Goal: Book appointment/travel/reservation

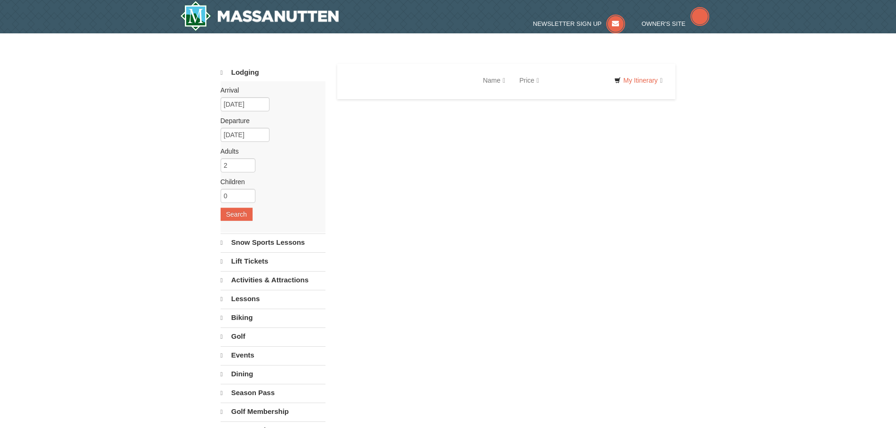
select select "9"
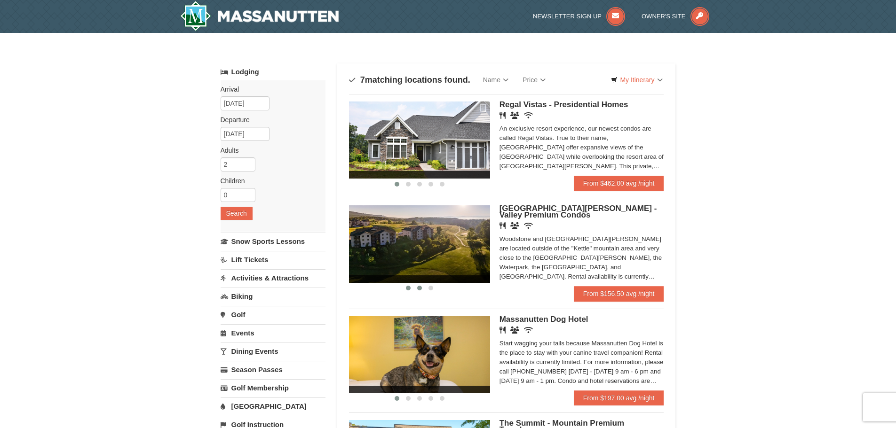
click at [418, 287] on span at bounding box center [419, 288] width 5 height 5
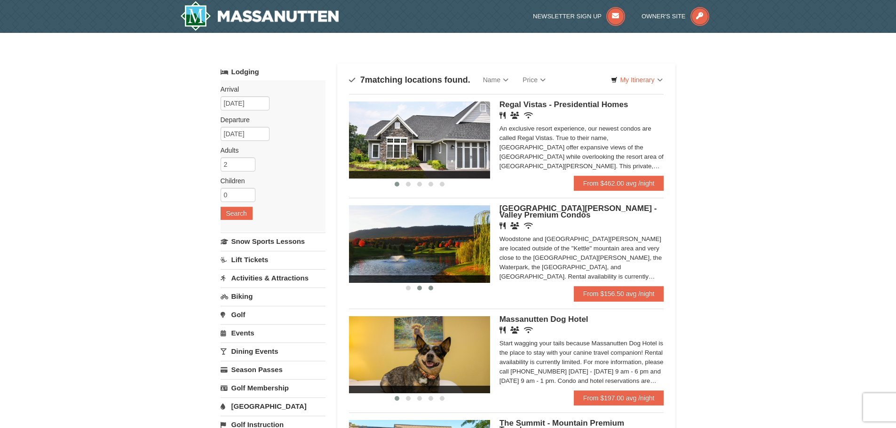
click at [429, 290] on span at bounding box center [430, 288] width 5 height 5
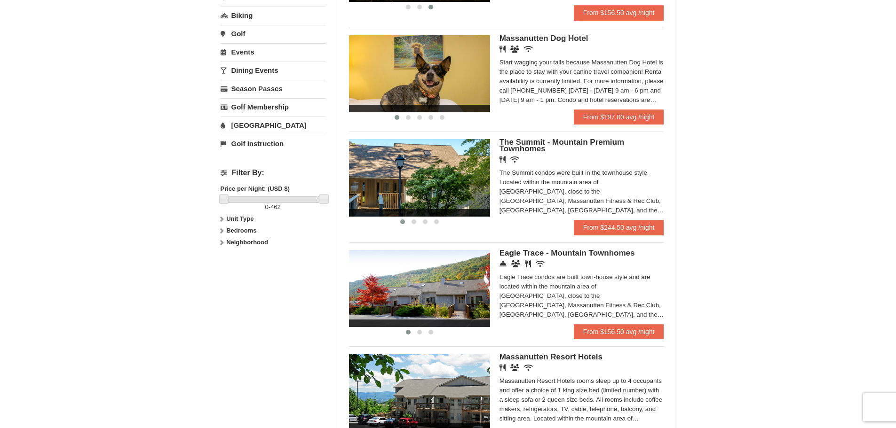
scroll to position [282, 0]
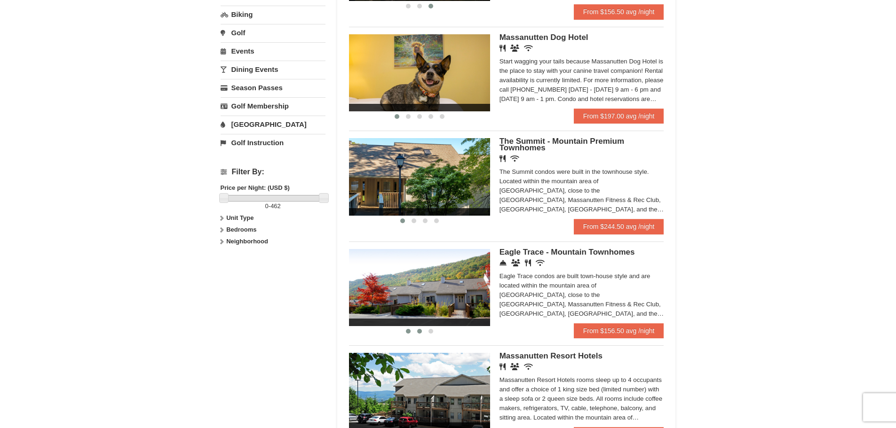
click at [418, 334] on button at bounding box center [419, 331] width 11 height 9
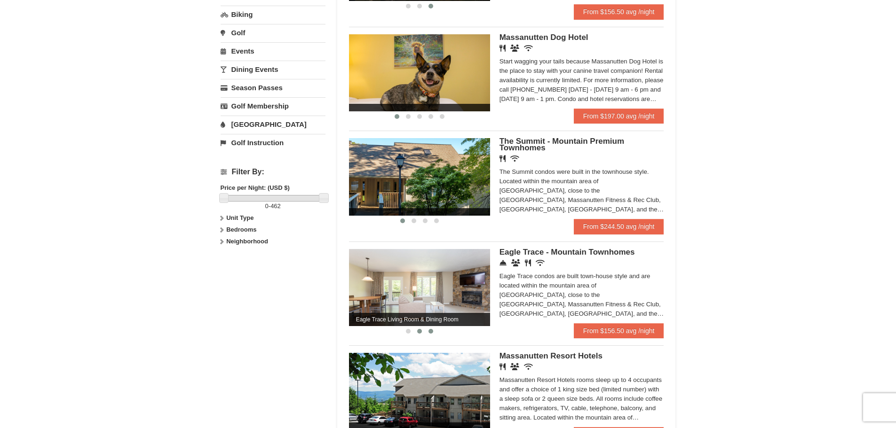
click at [428, 332] on span at bounding box center [430, 331] width 5 height 5
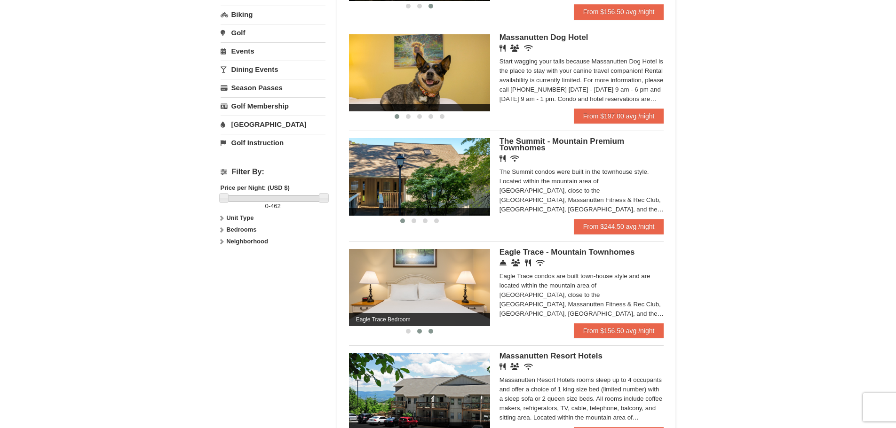
click at [420, 330] on span at bounding box center [419, 331] width 5 height 5
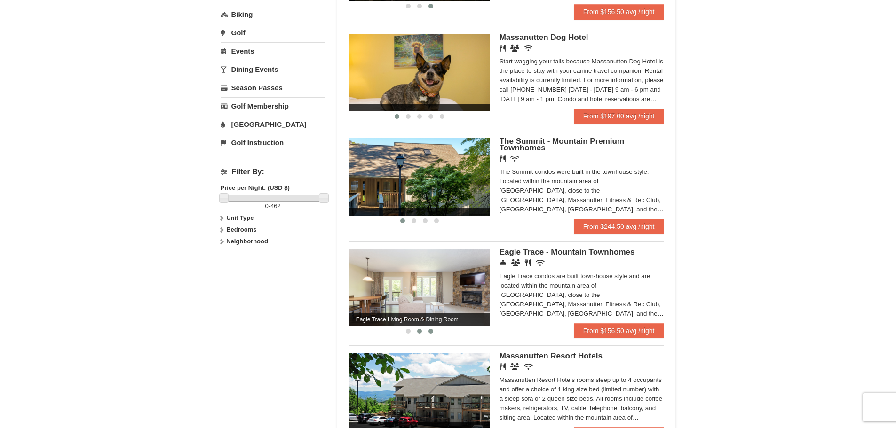
click at [433, 332] on button at bounding box center [430, 331] width 11 height 9
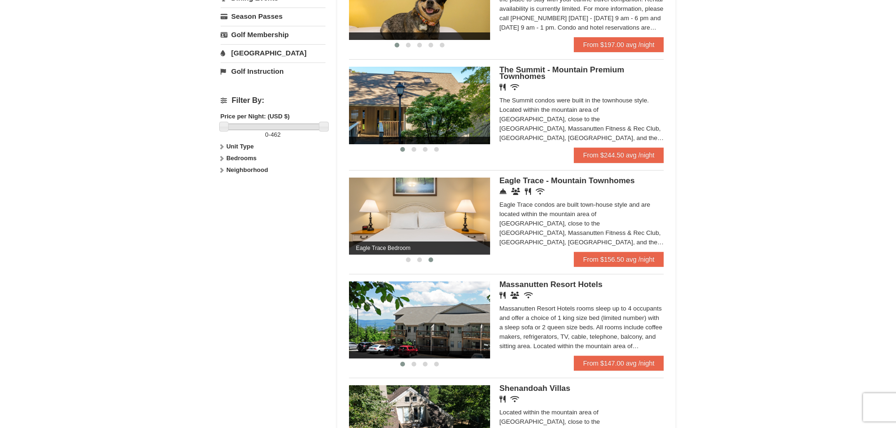
scroll to position [376, 0]
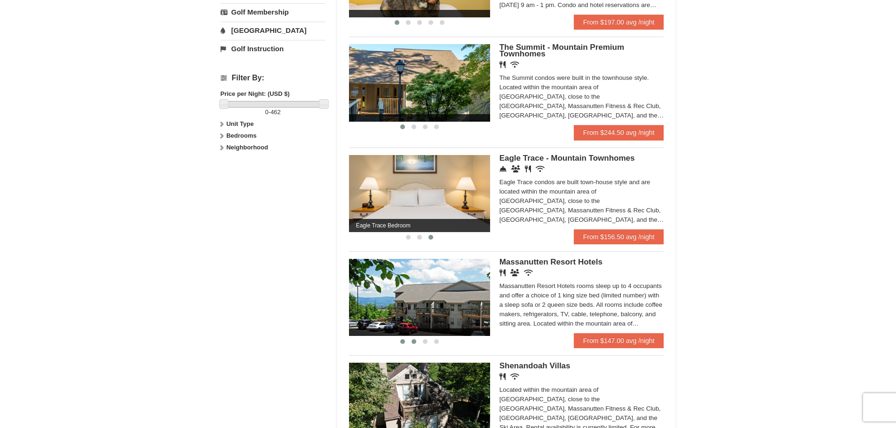
click at [411, 342] on span at bounding box center [413, 341] width 5 height 5
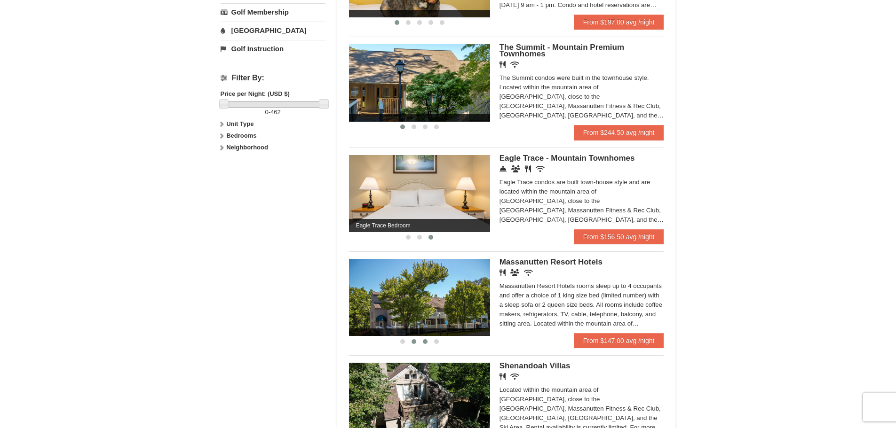
click at [420, 342] on button at bounding box center [424, 341] width 11 height 9
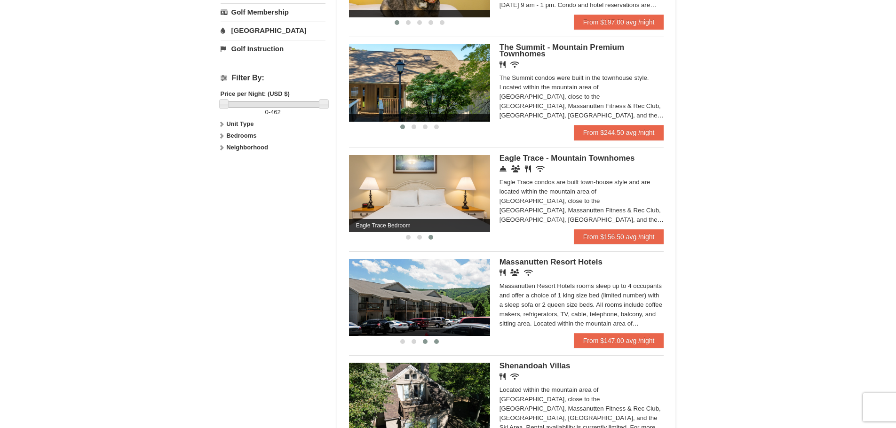
click at [437, 341] on span at bounding box center [436, 341] width 5 height 5
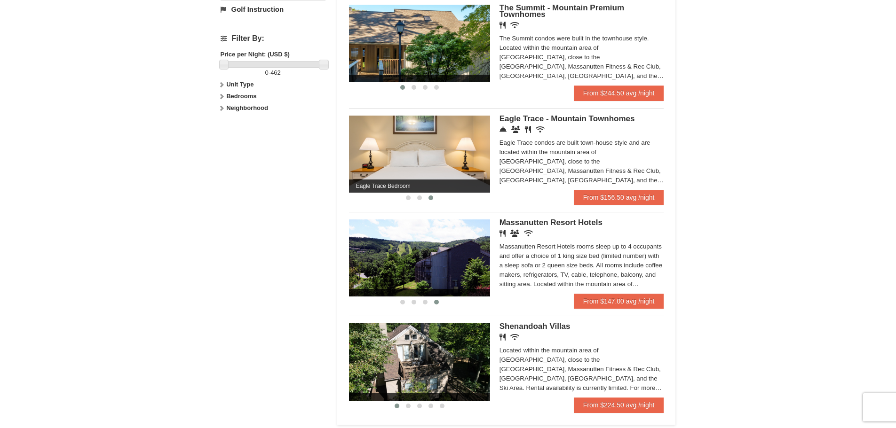
scroll to position [423, 0]
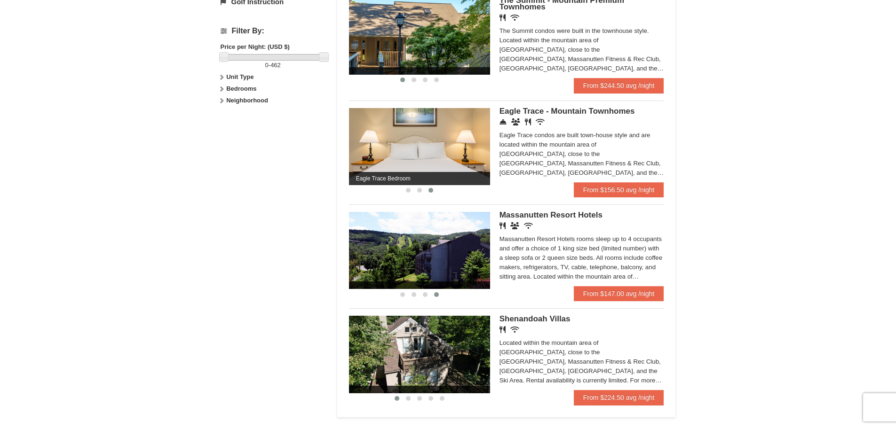
click at [563, 213] on span "Massanutten Resort Hotels" at bounding box center [550, 215] width 103 height 9
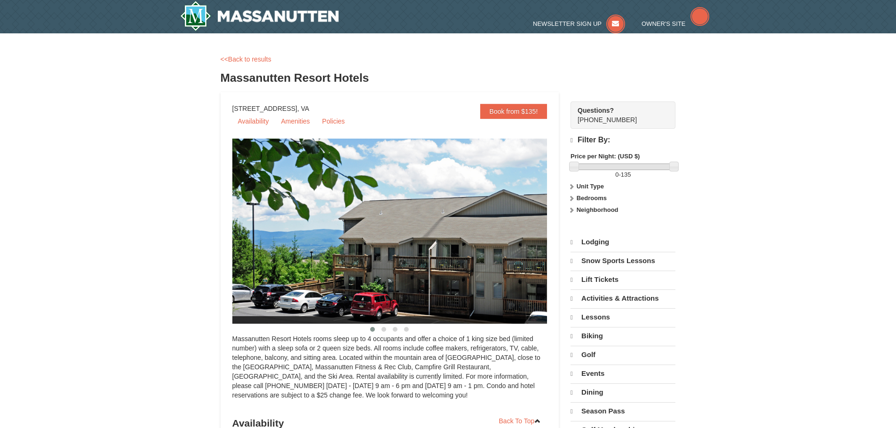
select select "9"
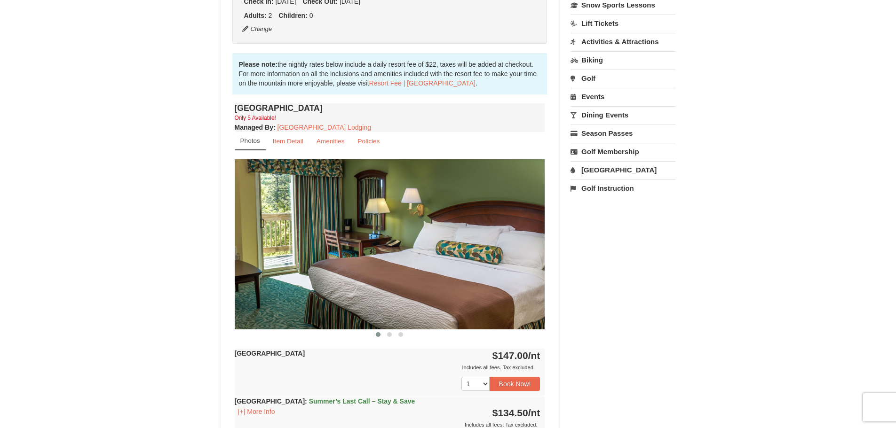
scroll to position [282, 0]
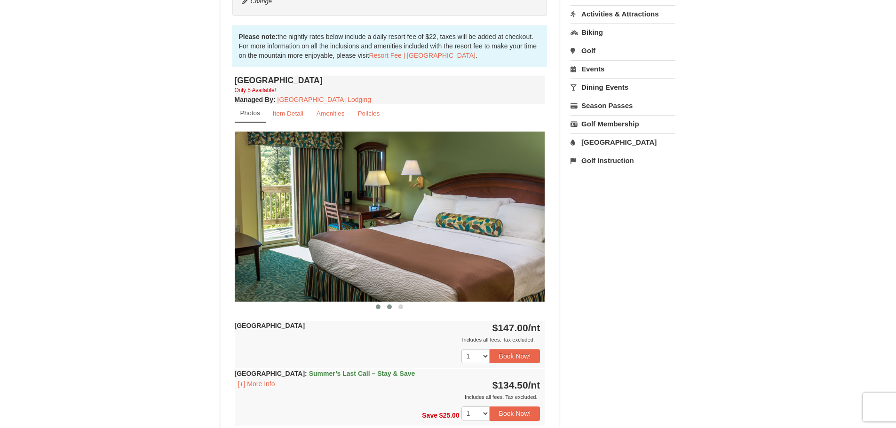
click at [392, 305] on button at bounding box center [389, 306] width 11 height 9
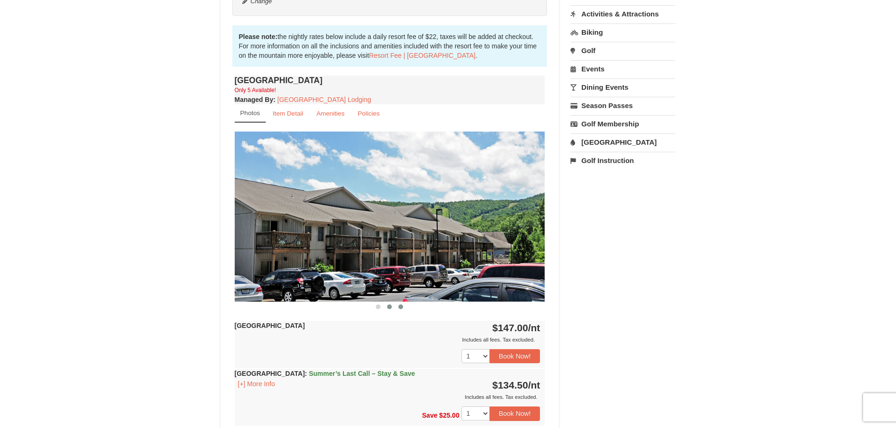
click at [399, 310] on button at bounding box center [400, 306] width 11 height 9
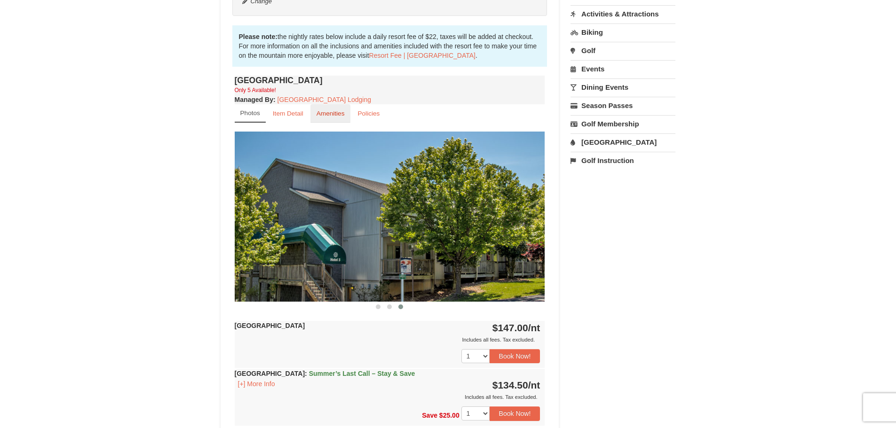
click at [338, 119] on link "Amenities" at bounding box center [330, 113] width 40 height 18
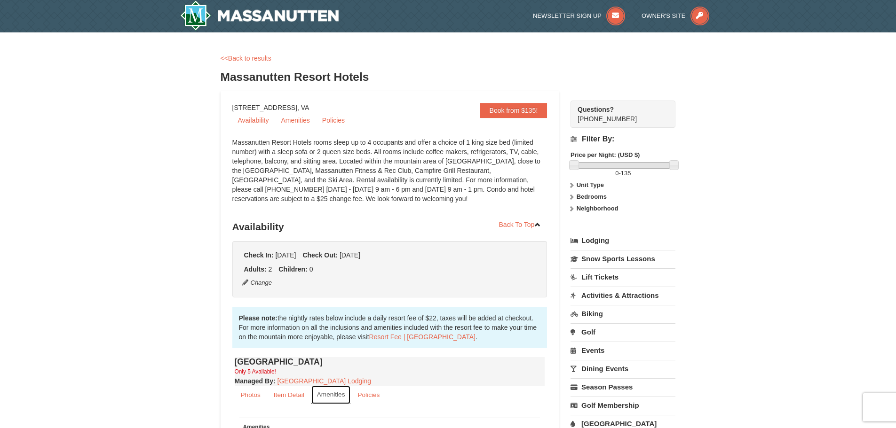
scroll to position [0, 0]
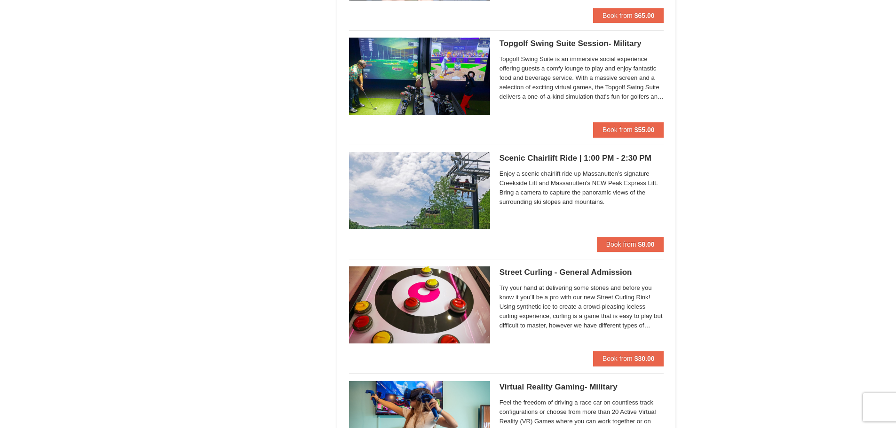
scroll to position [1598, 0]
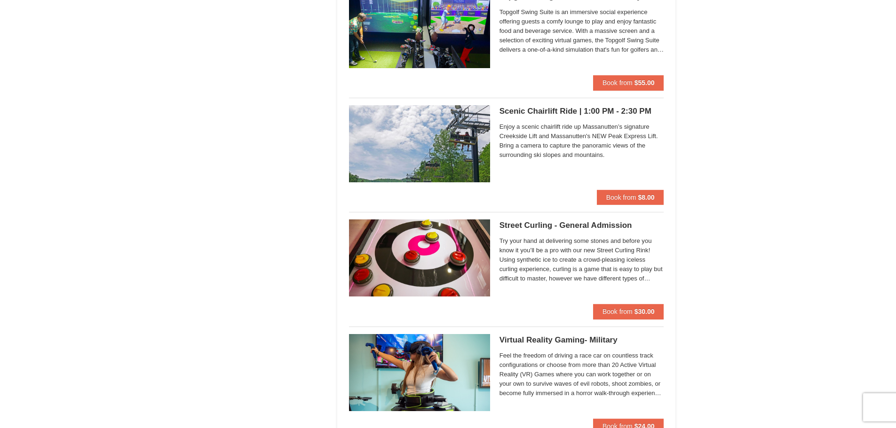
click at [446, 264] on img at bounding box center [419, 258] width 141 height 77
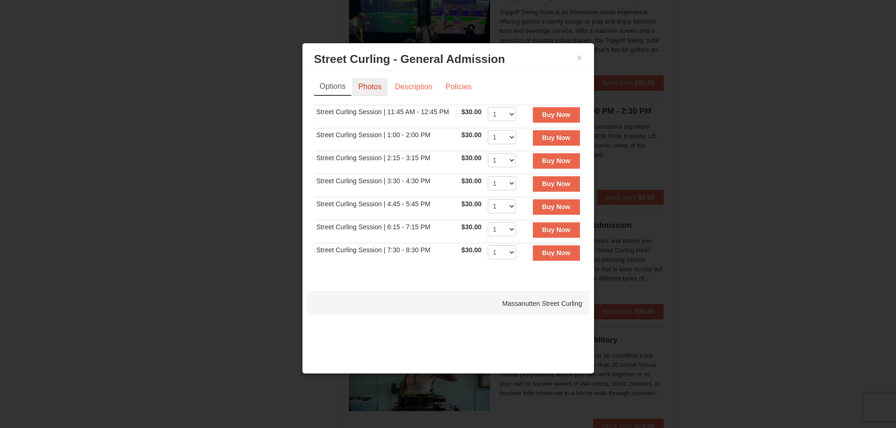
click at [368, 94] on link "Photos" at bounding box center [370, 87] width 36 height 18
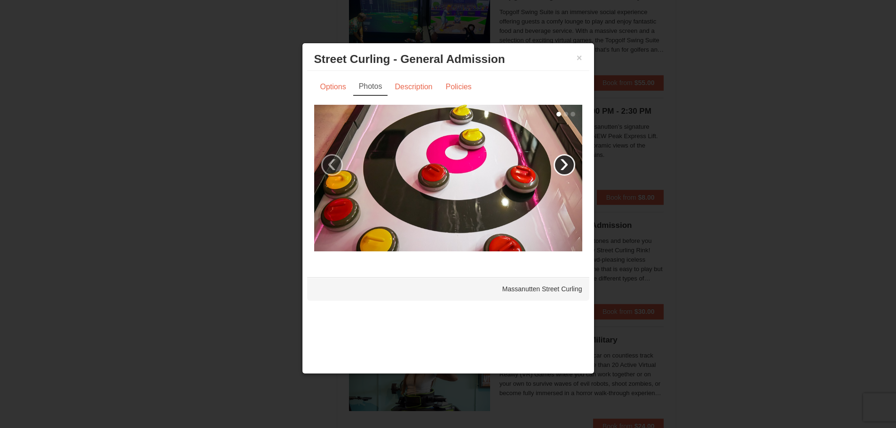
click at [560, 171] on link "›" at bounding box center [564, 165] width 22 height 22
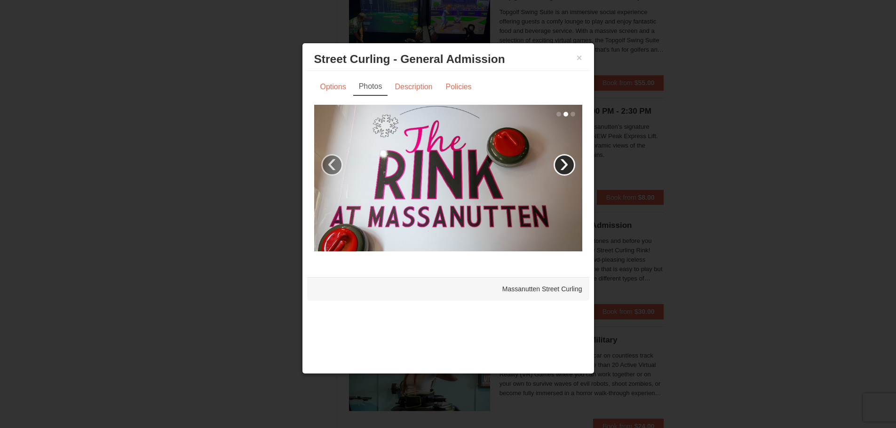
click at [560, 171] on link "›" at bounding box center [564, 165] width 22 height 22
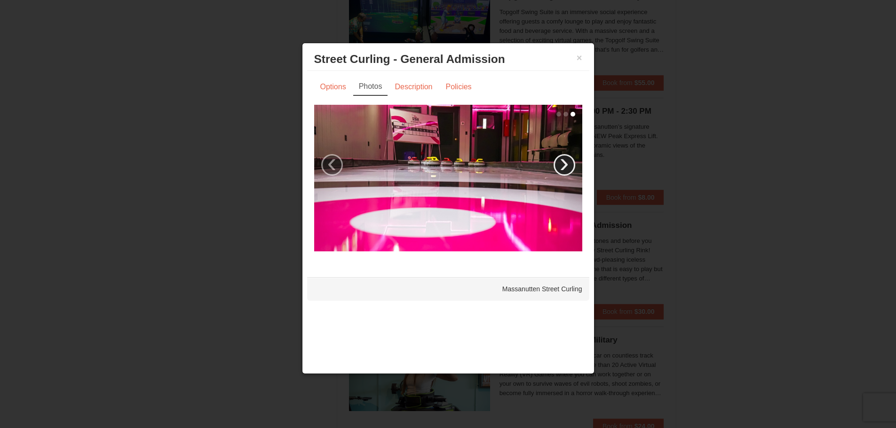
click at [560, 171] on link "›" at bounding box center [564, 165] width 22 height 22
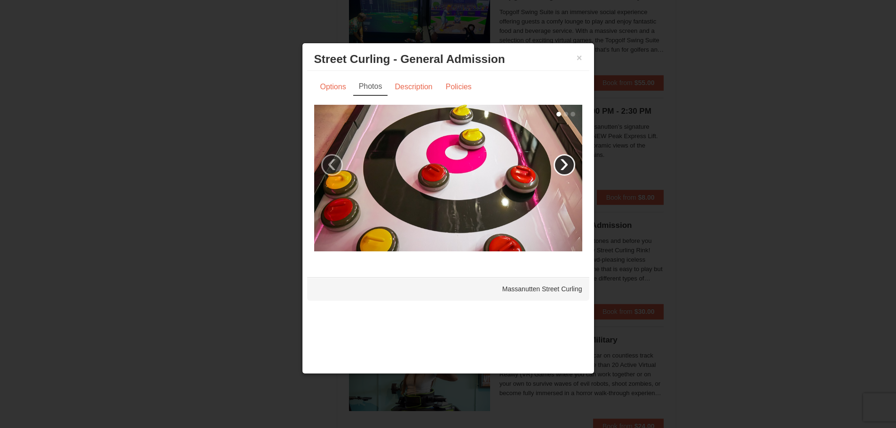
click at [560, 171] on link "›" at bounding box center [564, 165] width 22 height 22
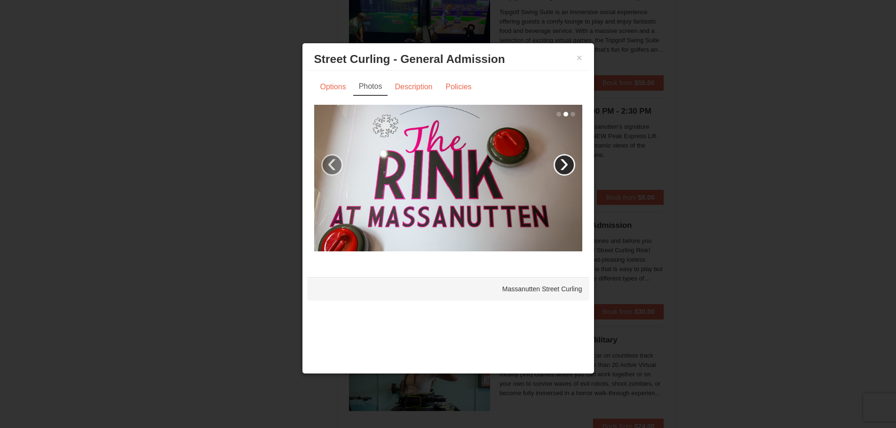
click at [560, 171] on link "›" at bounding box center [564, 165] width 22 height 22
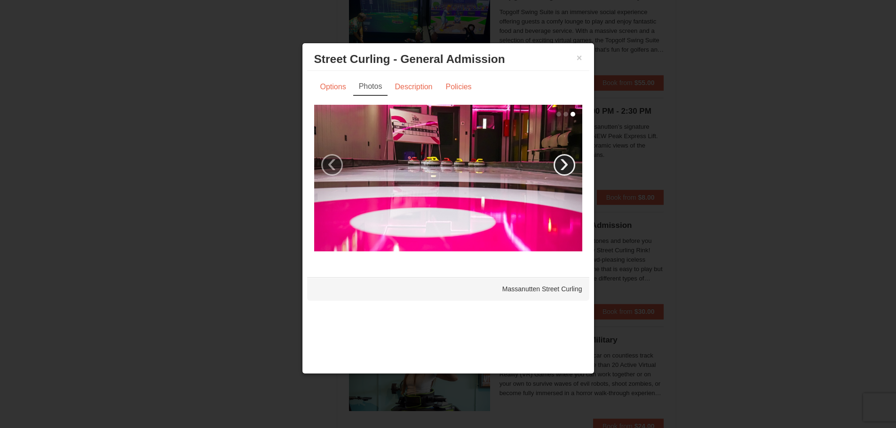
click at [558, 169] on link "›" at bounding box center [564, 165] width 22 height 22
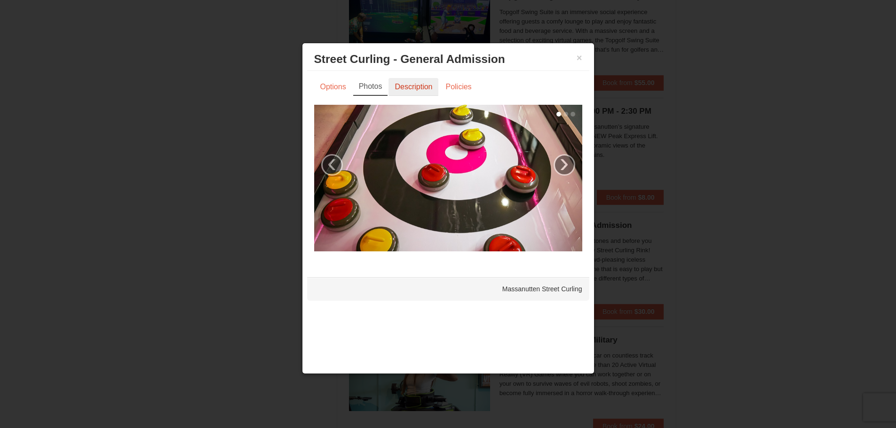
click at [425, 96] on link "Description" at bounding box center [413, 87] width 50 height 18
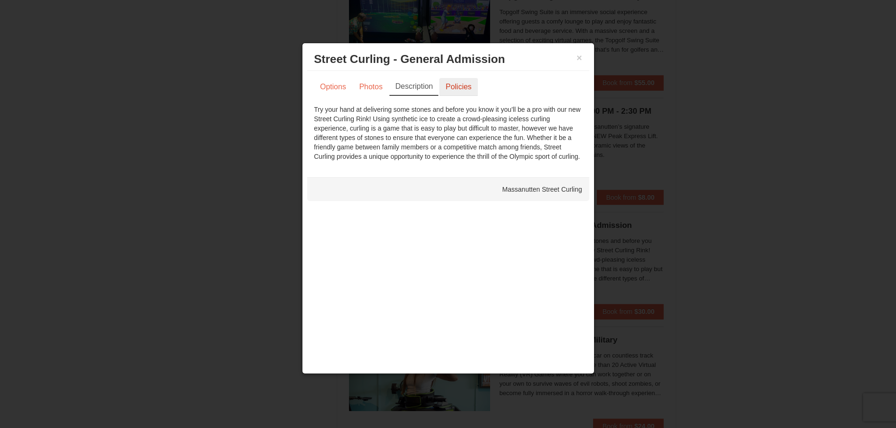
click at [471, 84] on link "Policies" at bounding box center [458, 87] width 38 height 18
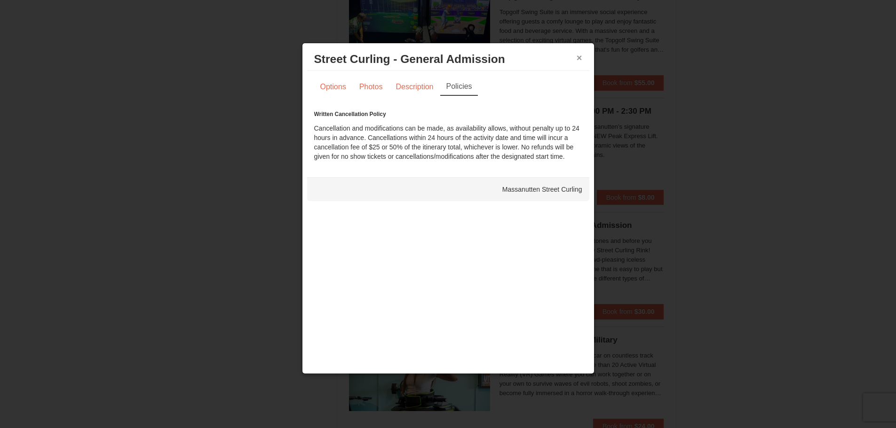
click at [580, 56] on button "×" at bounding box center [579, 57] width 6 height 9
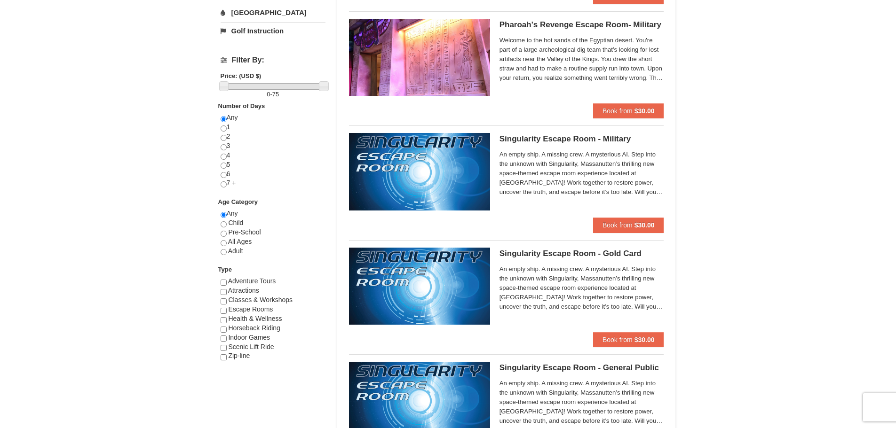
scroll to position [0, 0]
